Goal: Go to known website: Access a specific website the user already knows

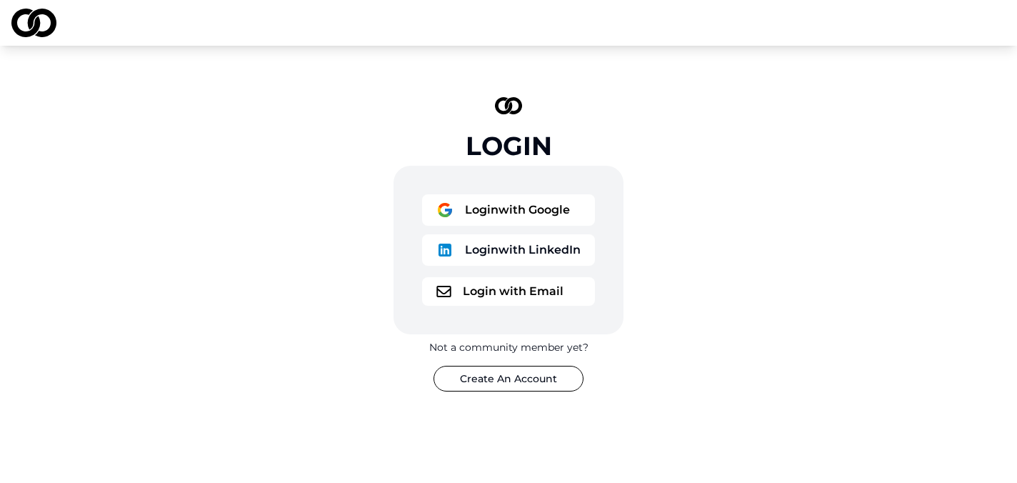
click at [498, 201] on button "Login with Google" at bounding box center [508, 209] width 173 height 31
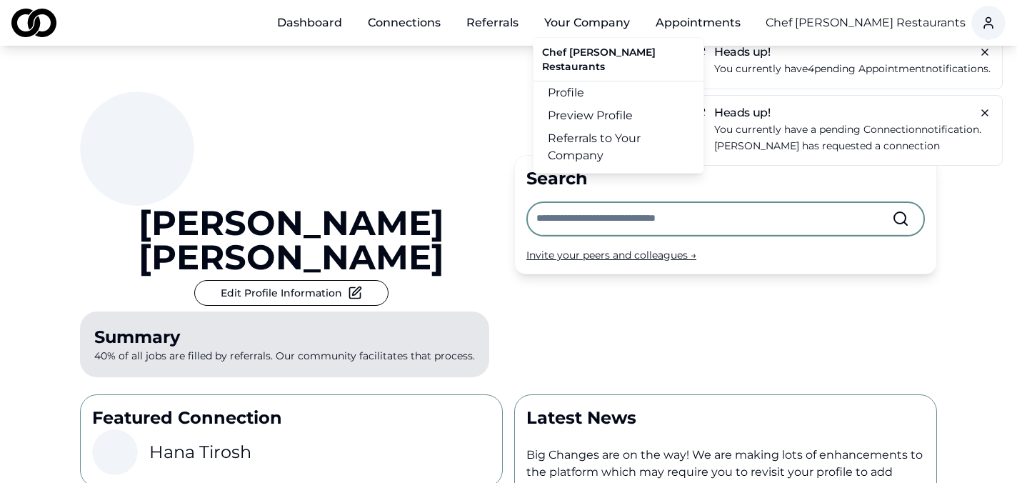
click at [566, 26] on button "Your Company" at bounding box center [587, 23] width 109 height 29
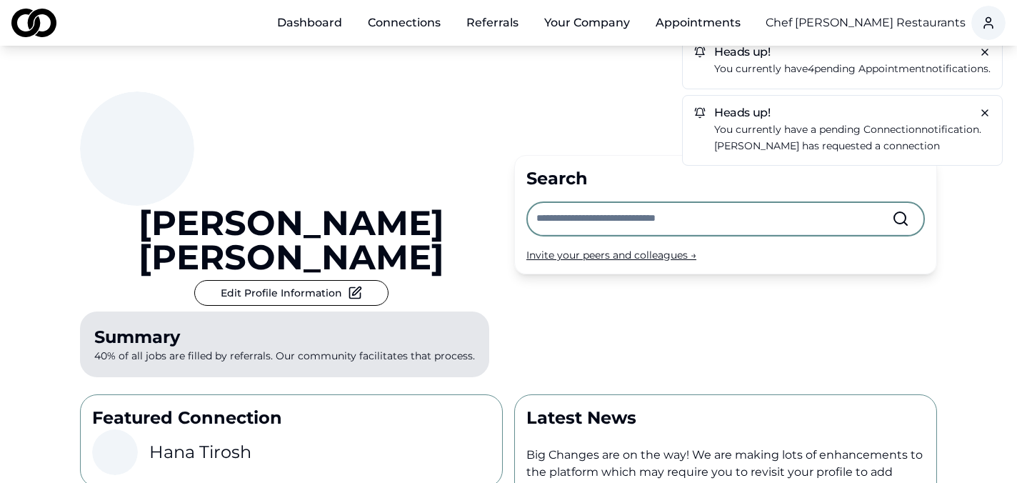
click at [566, 26] on button "Your Company" at bounding box center [587, 23] width 109 height 29
